Goal: Task Accomplishment & Management: Complete application form

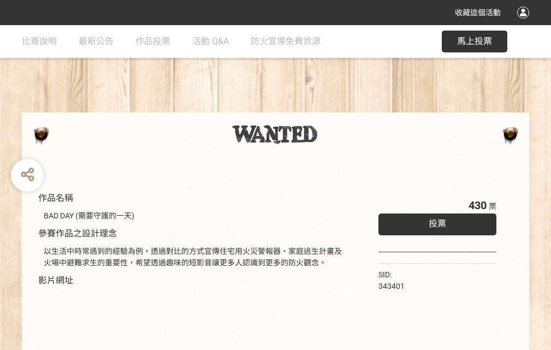
click at [525, 23] on div "收藏這個活動" at bounding box center [275, 12] width 551 height 25
click at [342, 108] on div "作品名稱 BAD DAY (需要守護的一天) 參賽作品之設計理念 以生活中時常遇到的經驗為例，透過對比的方式宣傳住宅用火災警報器、家庭逃生計畫及火場中避難求生…" at bounding box center [275, 255] width 551 height 460
click at [435, 221] on span "投票" at bounding box center [437, 224] width 17 height 10
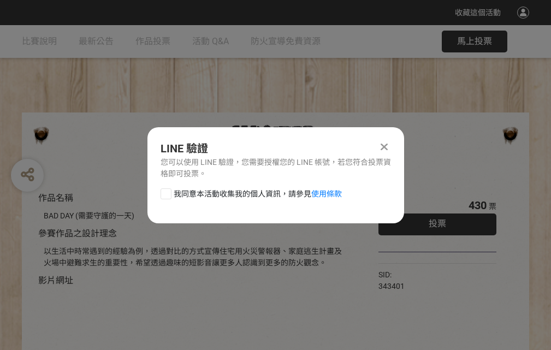
click at [165, 192] on div at bounding box center [166, 194] width 11 height 11
checkbox input "true"
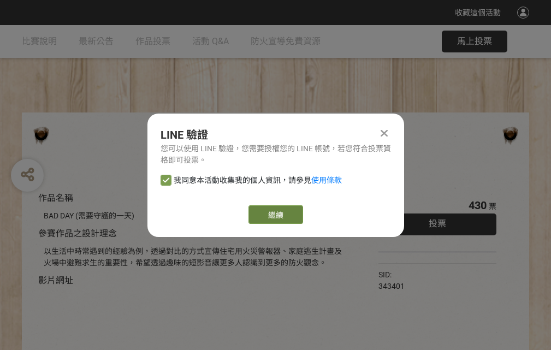
click at [275, 215] on link "繼續" at bounding box center [276, 215] width 55 height 19
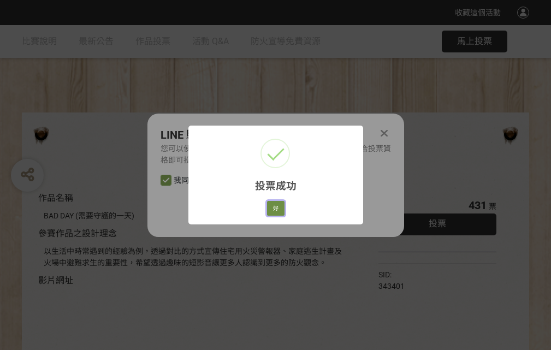
click at [273, 207] on button "好" at bounding box center [275, 208] width 17 height 15
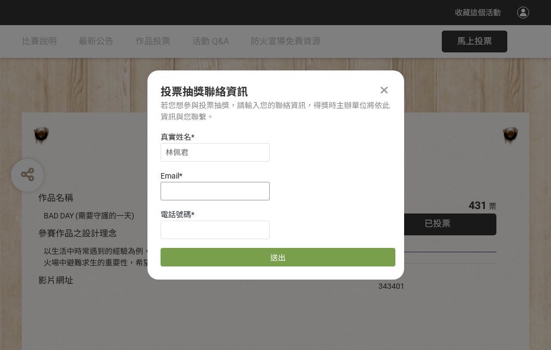
click at [219, 191] on input at bounding box center [215, 191] width 109 height 19
type input "[EMAIL_ADDRESS][DOMAIN_NAME]"
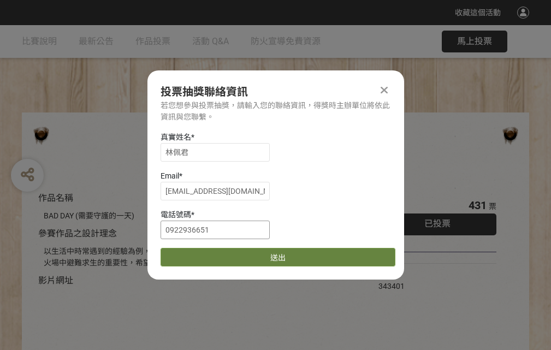
type input "0922936651"
click at [192, 254] on button "送出" at bounding box center [278, 257] width 235 height 19
